Goal: Task Accomplishment & Management: Use online tool/utility

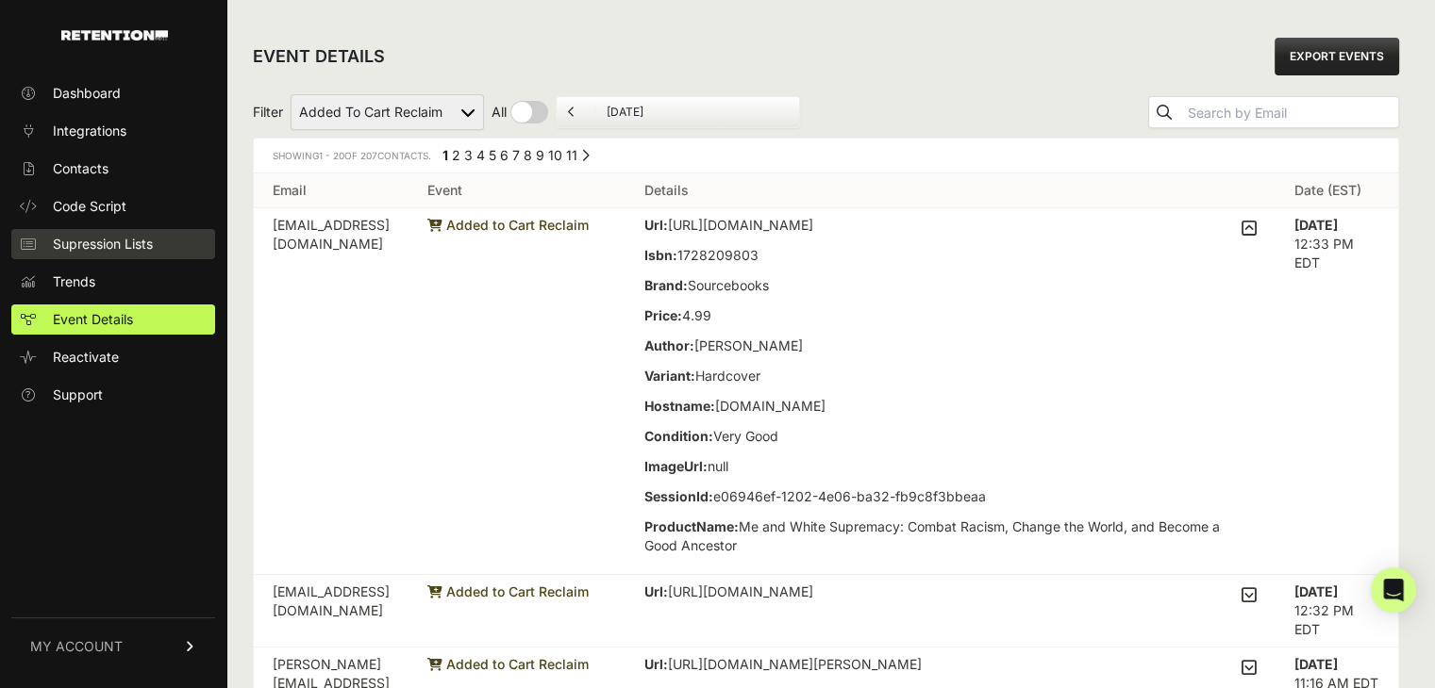
click at [100, 246] on span "Supression Lists" at bounding box center [103, 244] width 100 height 19
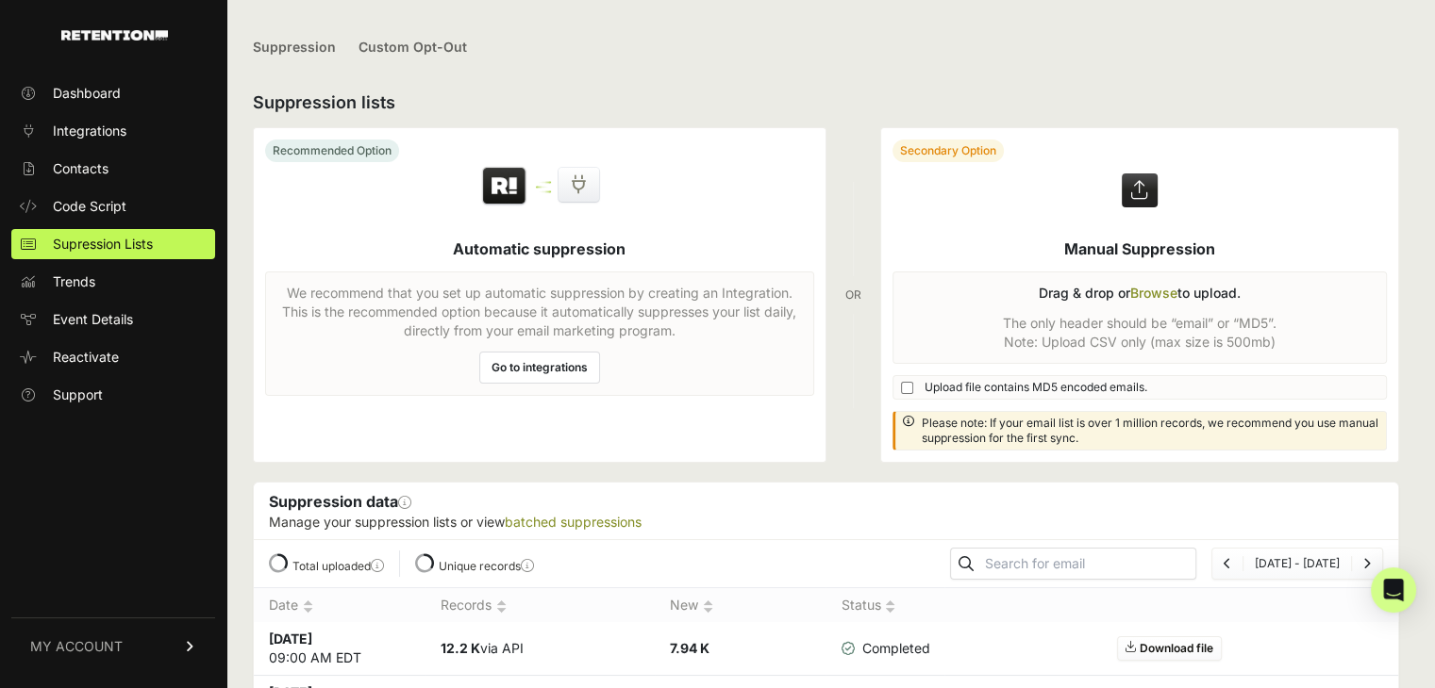
click at [150, 477] on div "Dashboard Integrations Contacts Code Script Supression Lists Trends Event Detai…" at bounding box center [113, 372] width 226 height 627
click at [124, 522] on div "Dashboard Integrations Contacts Code Script Supression Lists Trends Event Detai…" at bounding box center [113, 372] width 226 height 627
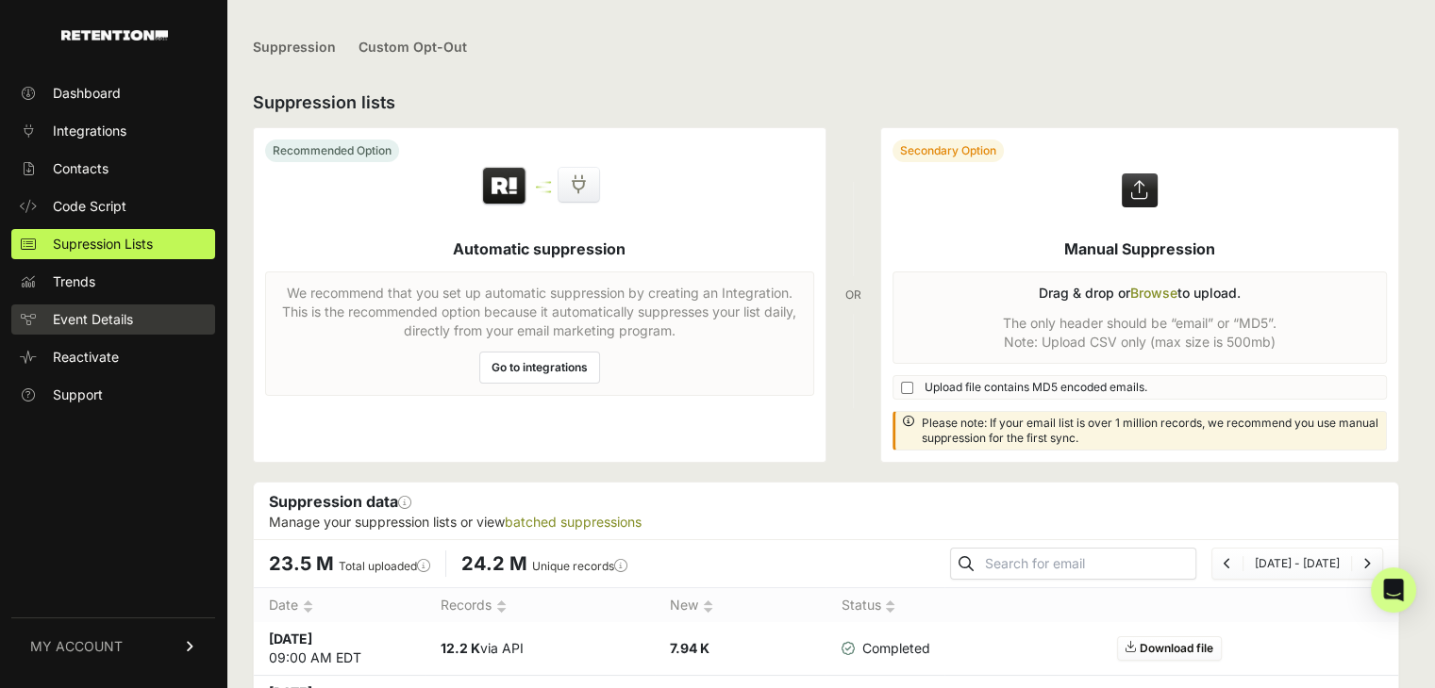
click at [133, 321] on span "Event Details" at bounding box center [93, 319] width 80 height 19
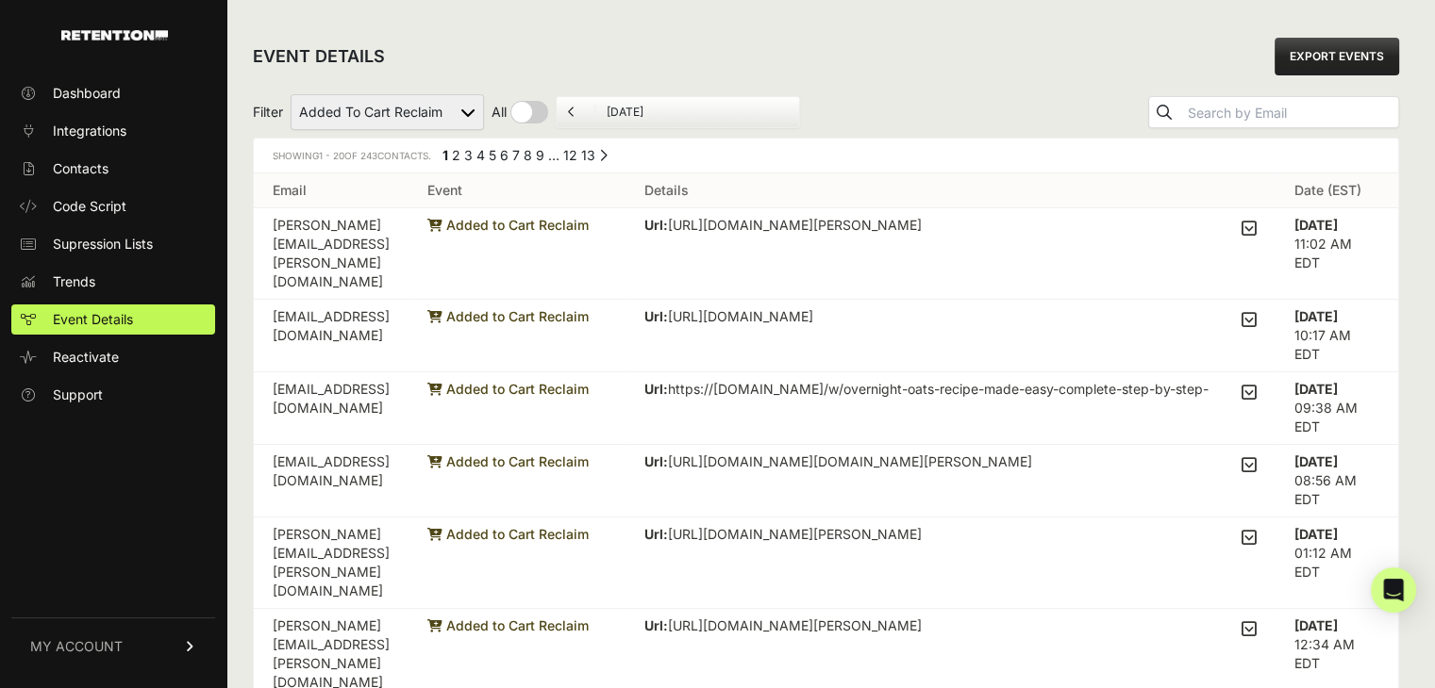
click at [420, 111] on select "Active on Site Reclaim Added to Cart Reclaim Checkout Started Reclaim Viewed Pr…" at bounding box center [386, 112] width 193 height 36
select select "Viewed Product Reclaim"
click at [291, 94] on select "Active on Site Reclaim Added to Cart Reclaim Checkout Started Reclaim Viewed Pr…" at bounding box center [386, 112] width 193 height 36
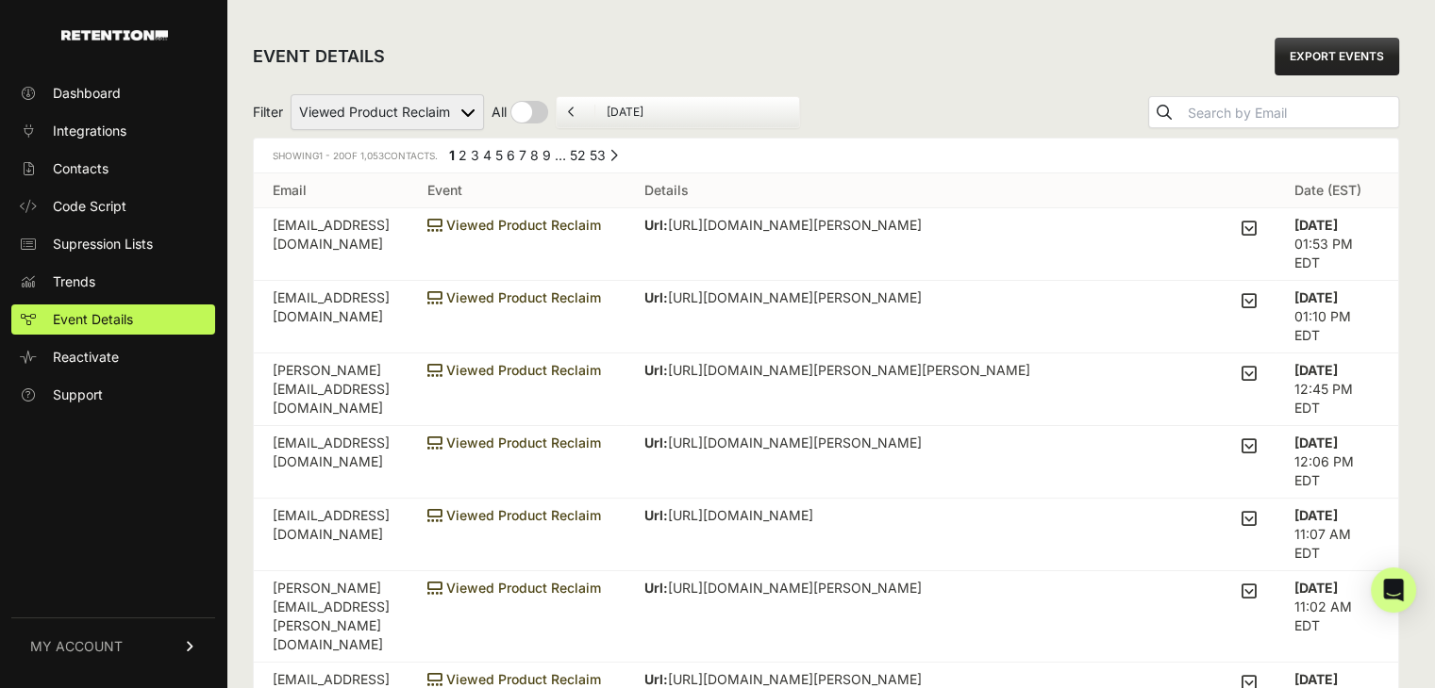
click at [254, 174] on th "Email" at bounding box center [331, 191] width 155 height 35
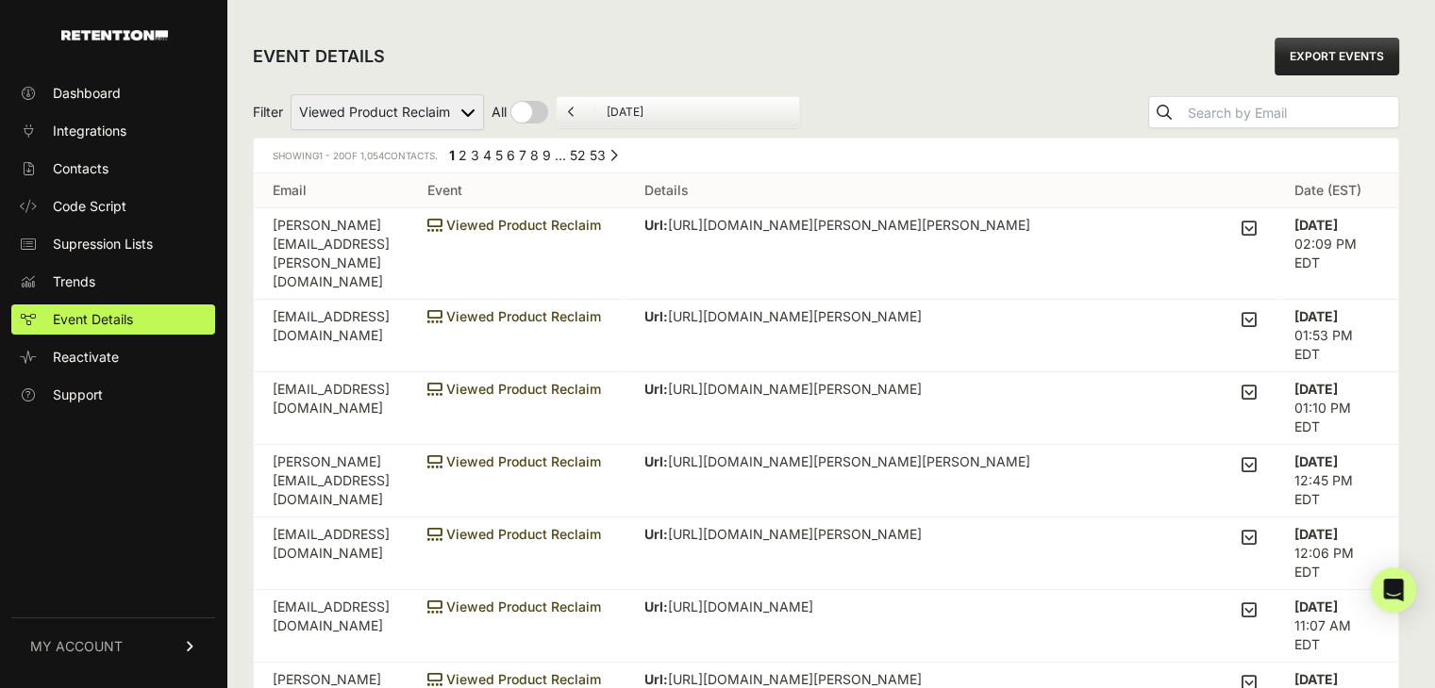
click at [408, 119] on select "Active on Site Reclaim Added to Cart Reclaim Checkout Started Reclaim Viewed Pr…" at bounding box center [386, 112] width 193 height 36
select select "Active on Site Reclaim"
click at [291, 94] on select "Active on Site Reclaim Added to Cart Reclaim Checkout Started Reclaim Viewed Pr…" at bounding box center [386, 112] width 193 height 36
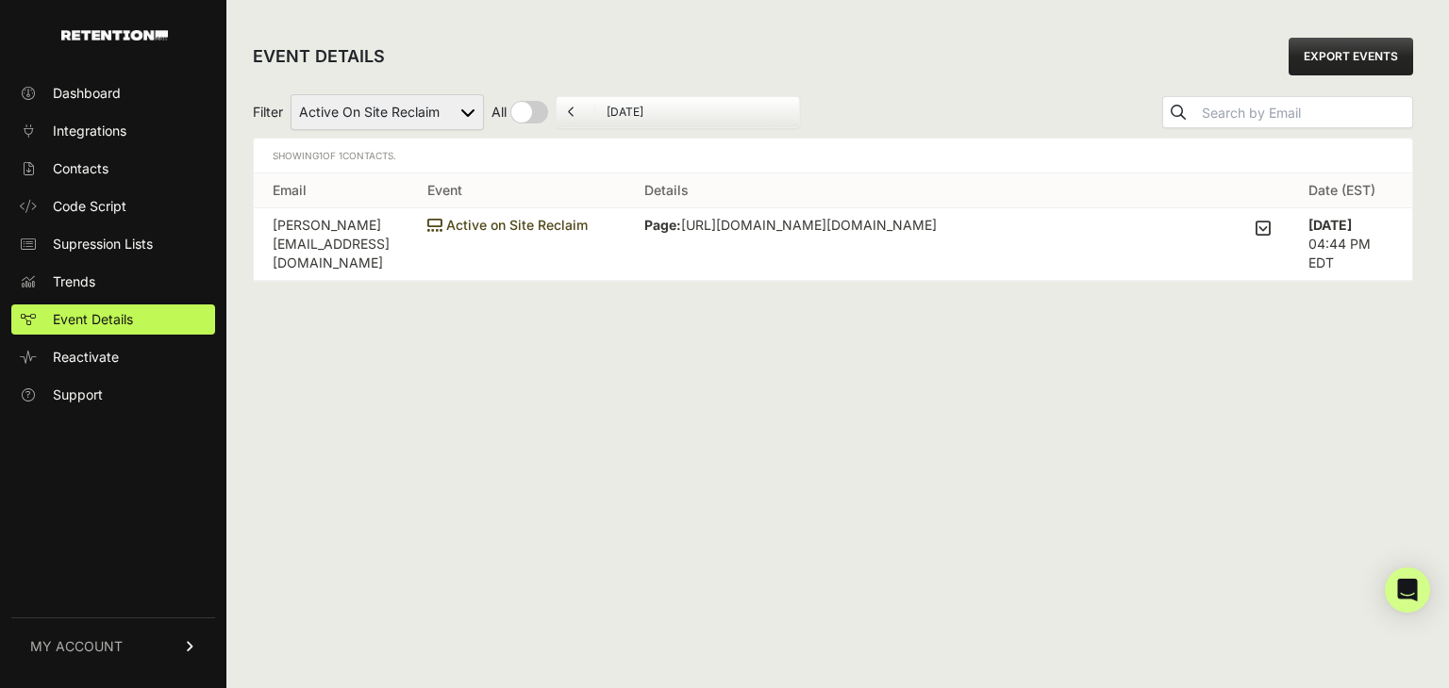
click at [398, 118] on select "Active on Site Reclaim Added to Cart Reclaim Checkout Started Reclaim Viewed Pr…" at bounding box center [386, 112] width 193 height 36
select select "cart"
click at [291, 94] on select "Active on Site Reclaim Added to Cart Reclaim Checkout Started Reclaim Viewed Pr…" at bounding box center [386, 112] width 193 height 36
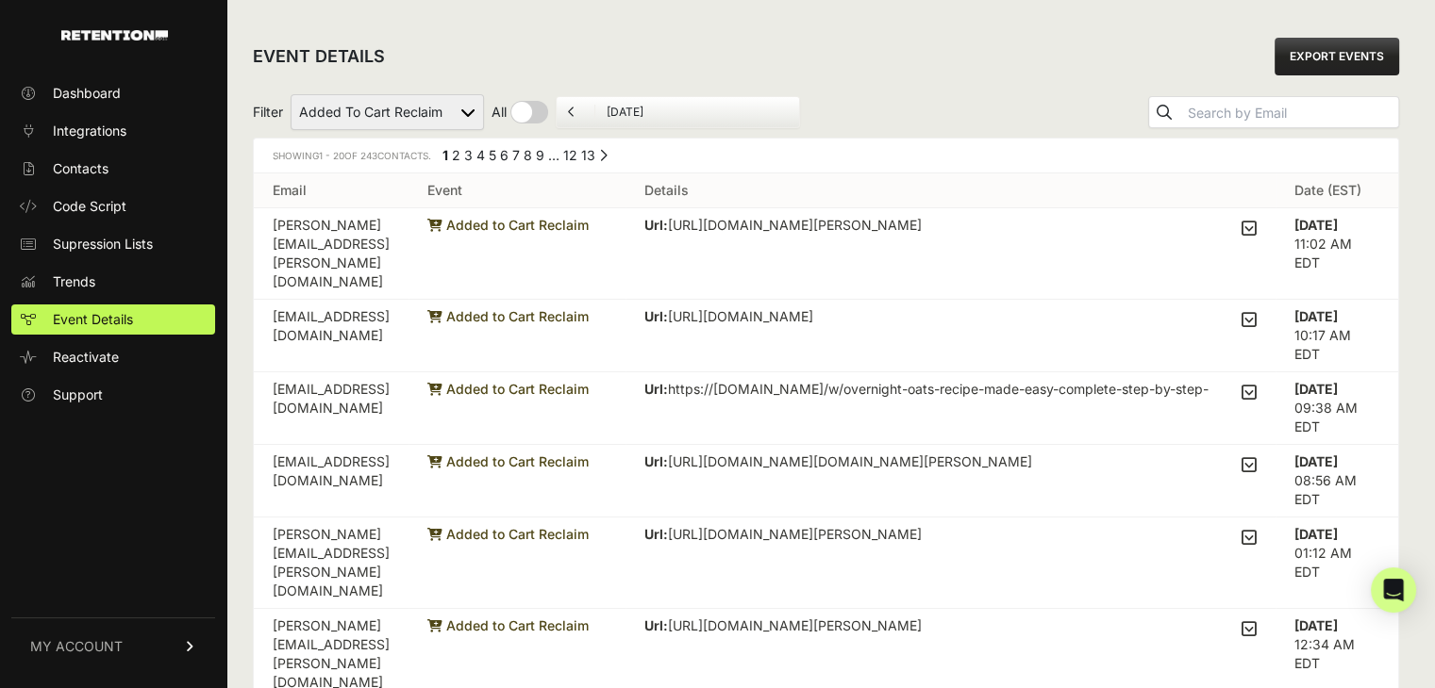
click at [396, 113] on select "Active on Site Reclaim Added to Cart Reclaim Checkout Started Reclaim Viewed Pr…" at bounding box center [386, 112] width 193 height 36
select select "Checkout Started Reclaim"
click at [291, 94] on select "Active on Site Reclaim Added to Cart Reclaim Checkout Started Reclaim Viewed Pr…" at bounding box center [386, 112] width 193 height 36
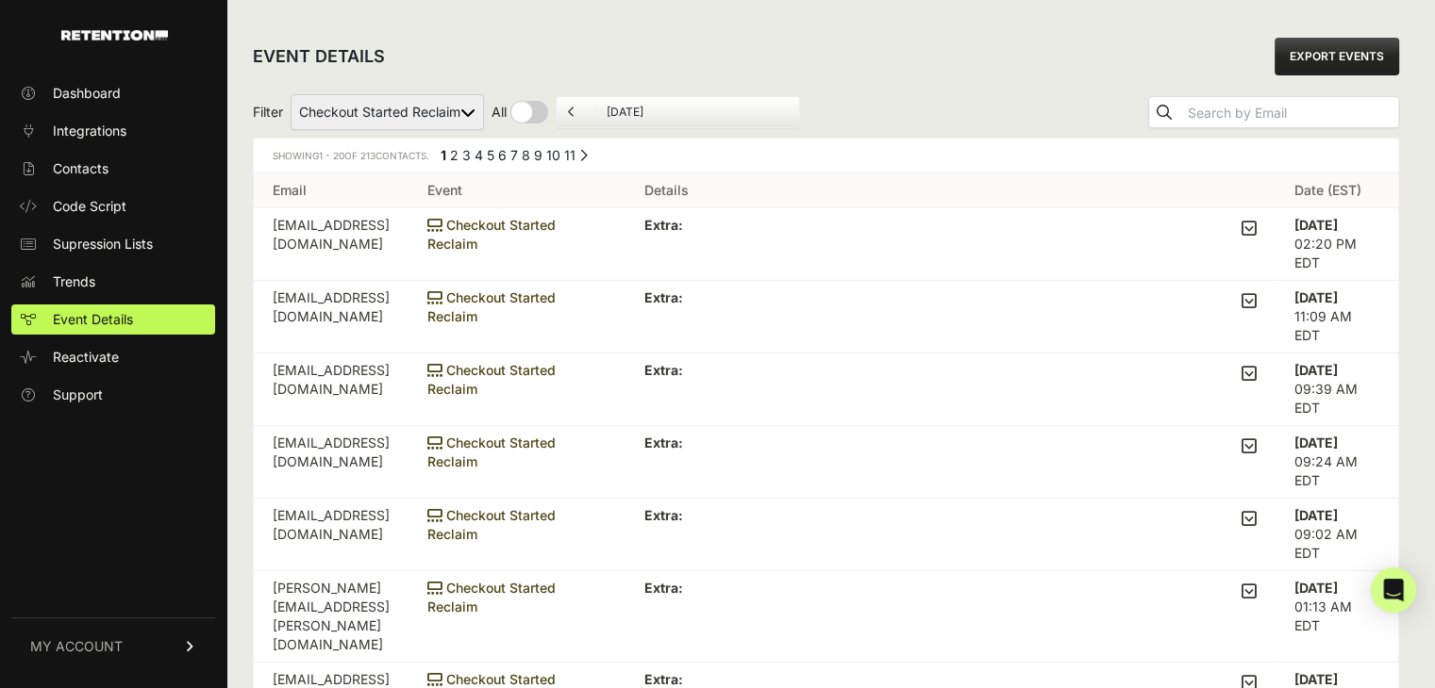
click at [395, 108] on select "Active on Site Reclaim Added to Cart Reclaim Checkout Started Reclaim Viewed Pr…" at bounding box center [386, 112] width 193 height 36
select select "Viewed Product Reclaim"
click at [291, 94] on select "Active on Site Reclaim Added to Cart Reclaim Checkout Started Reclaim Viewed Pr…" at bounding box center [386, 112] width 193 height 36
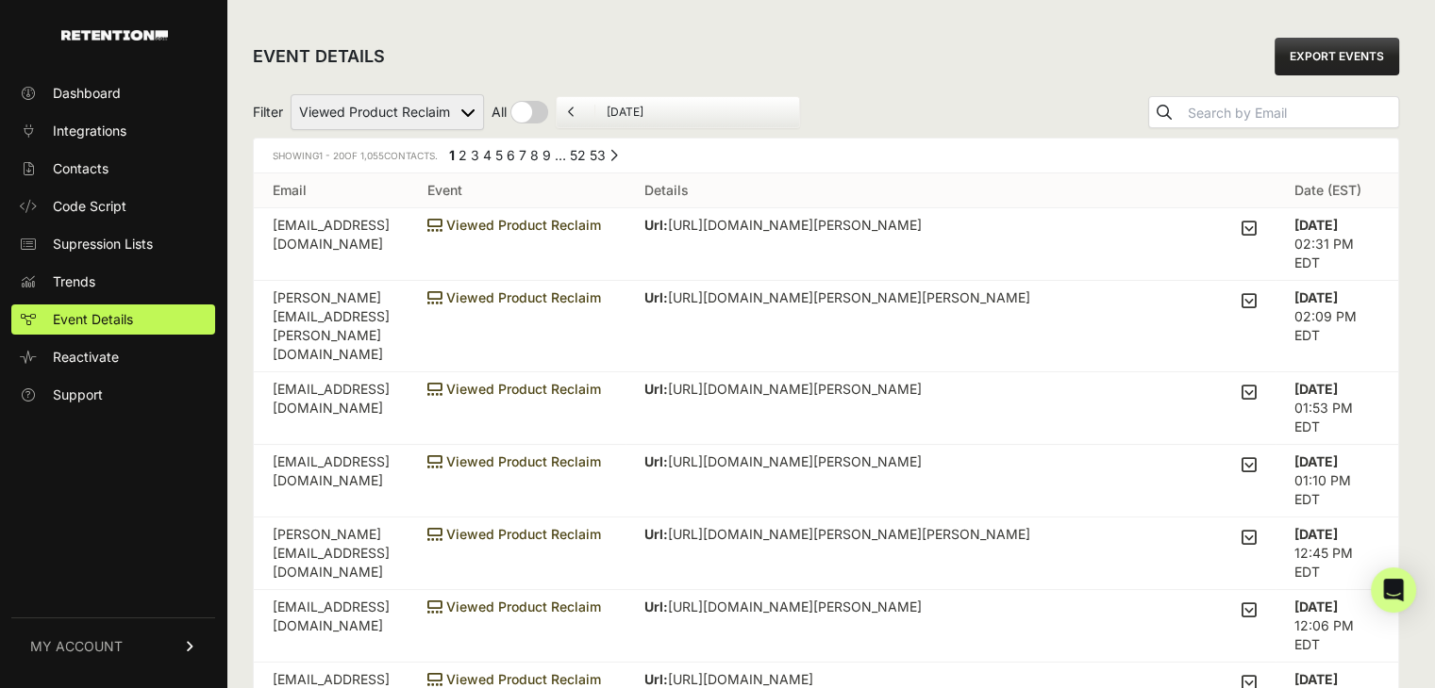
click at [1256, 228] on icon at bounding box center [1248, 228] width 15 height 17
click at [0, 0] on input "checkbox" at bounding box center [0, 0] width 0 height 0
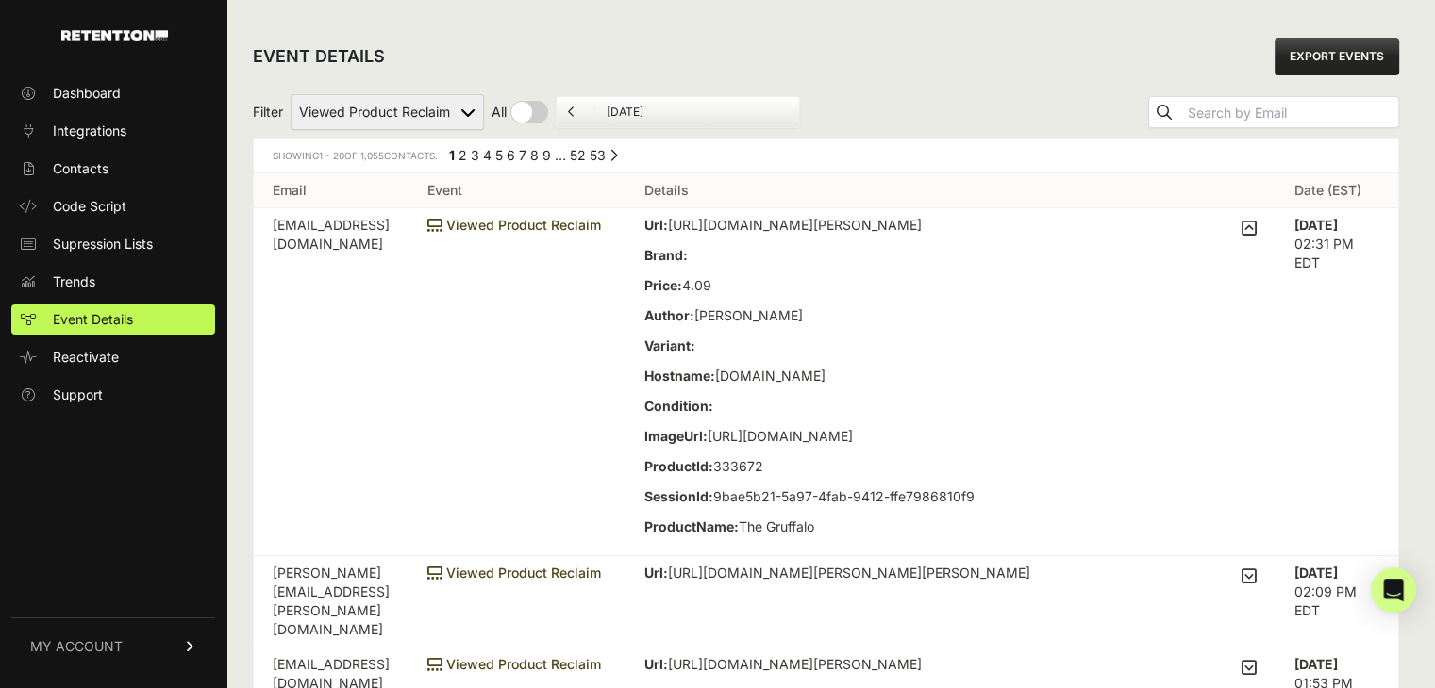
click at [1256, 228] on icon at bounding box center [1248, 228] width 15 height 17
click at [0, 0] on input "checkbox" at bounding box center [0, 0] width 0 height 0
